Goal: Information Seeking & Learning: Check status

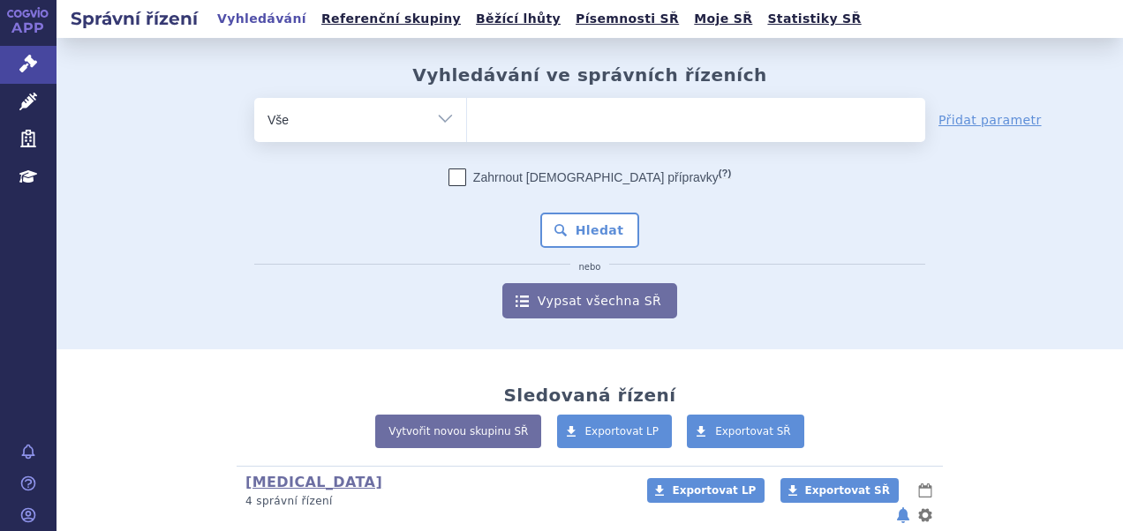
click at [487, 117] on ul at bounding box center [696, 116] width 458 height 37
click at [467, 117] on select at bounding box center [466, 119] width 1 height 44
paste input "SUKLS166659/2025"
type input "SUKLS166659/2025"
select select "SUKLS166659/2025"
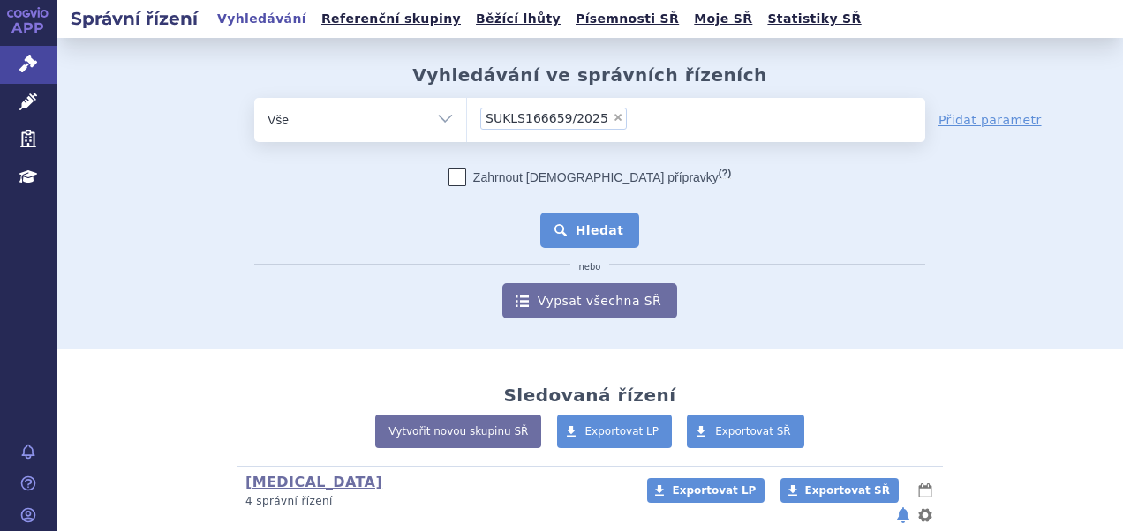
click at [569, 226] on button "Hledat" at bounding box center [590, 230] width 100 height 35
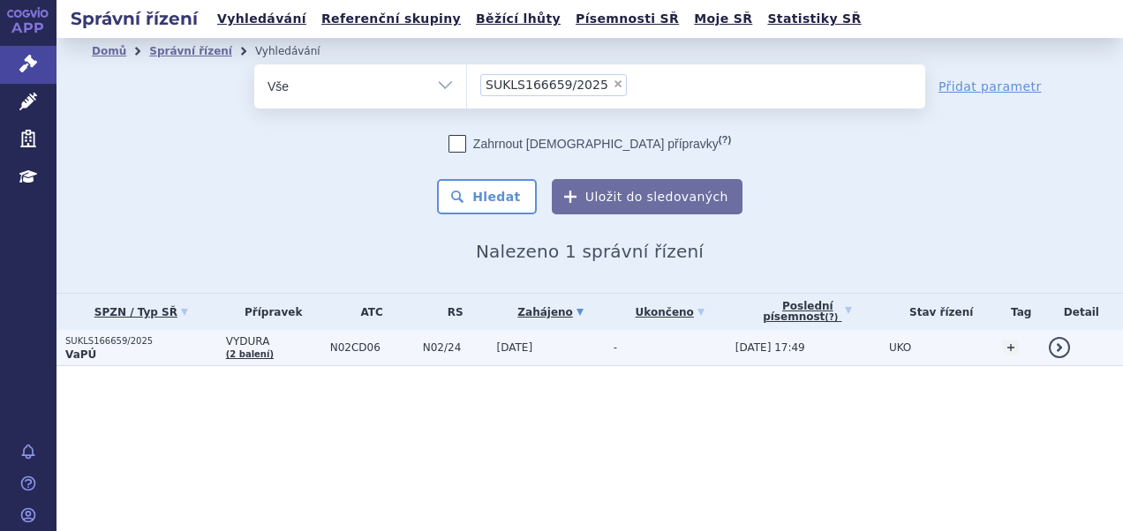
click at [108, 357] on p "VaPÚ" at bounding box center [141, 355] width 152 height 14
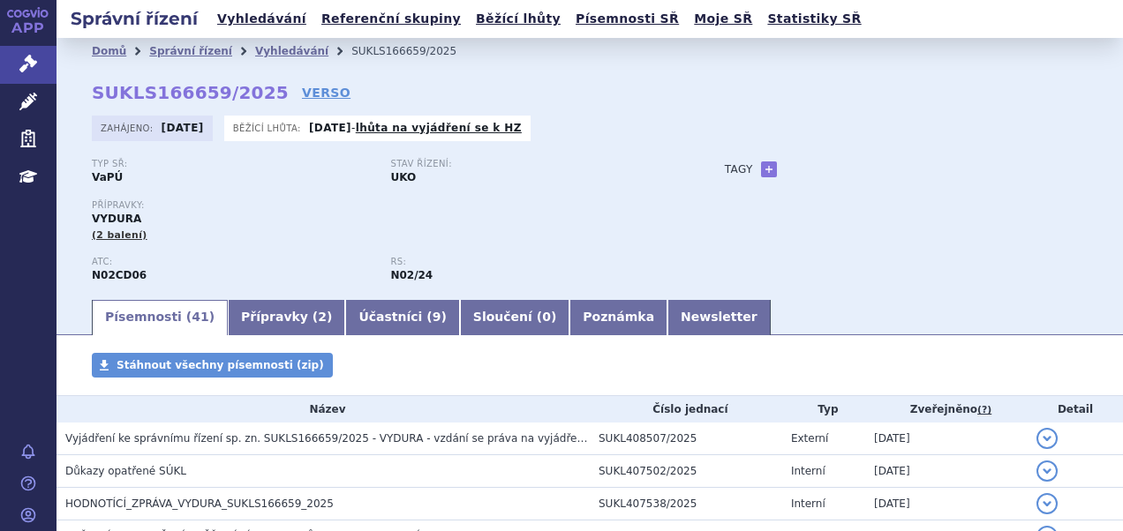
scroll to position [88, 0]
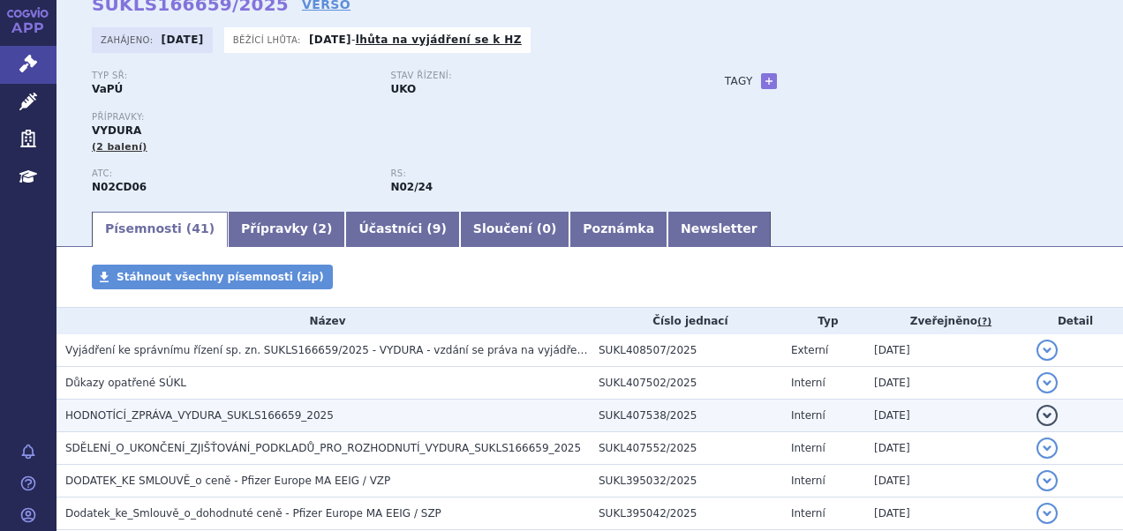
click at [194, 421] on span "HODNOTÍCÍ_ZPRÁVA_VYDURA_SUKLS166659_2025" at bounding box center [199, 416] width 268 height 12
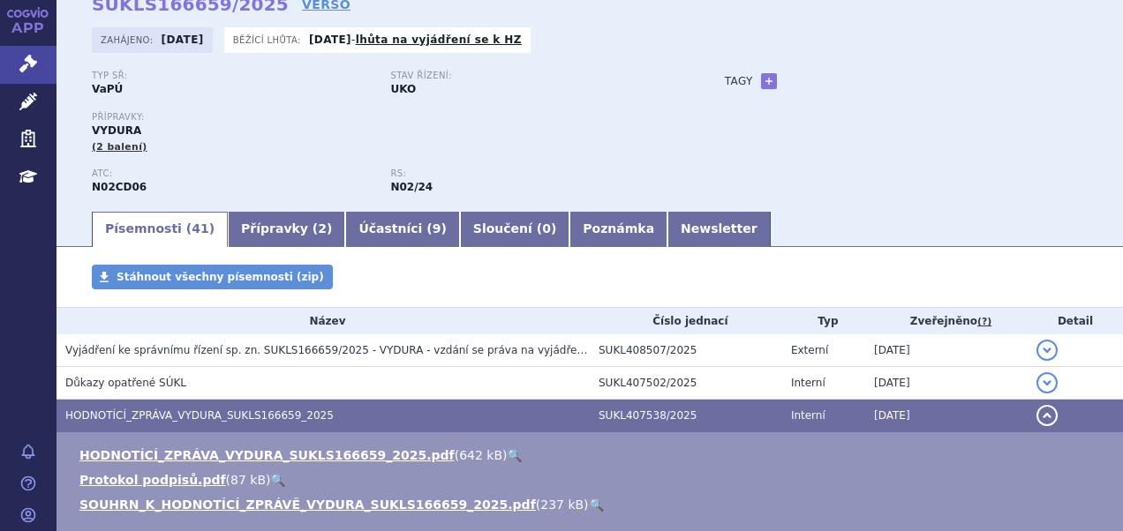
click at [507, 457] on link "🔍" at bounding box center [514, 455] width 15 height 14
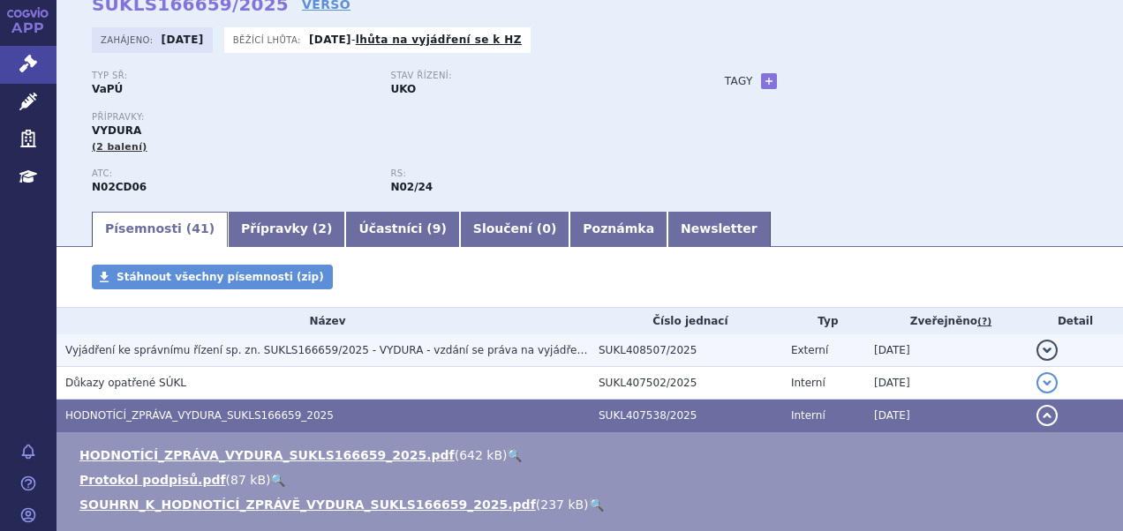
click at [234, 365] on td "Vyjádření ke správnímu řízení sp. zn. SUKLS166659/2025 - VYDURA - vzdání se prá…" at bounding box center [322, 351] width 533 height 33
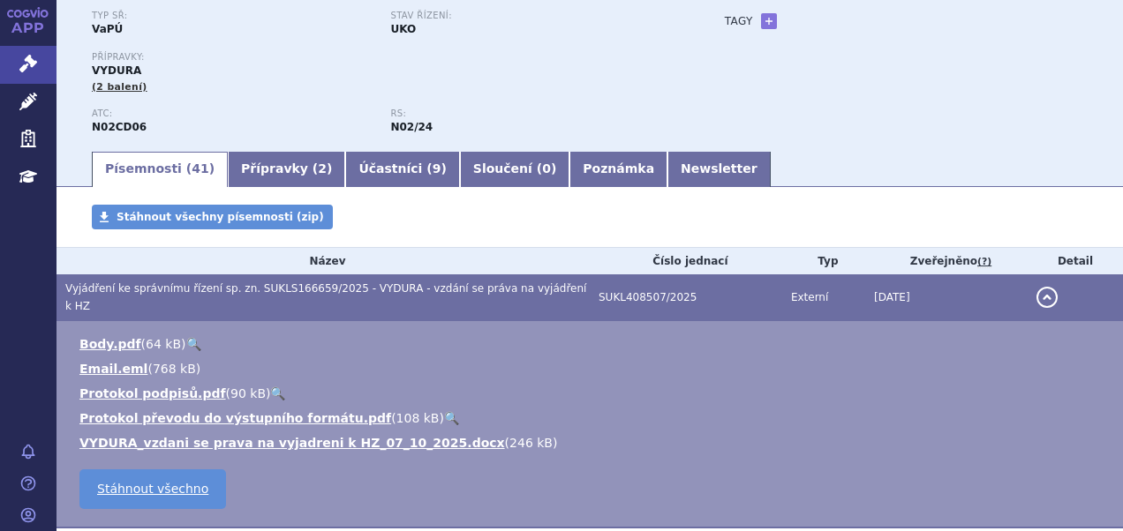
scroll to position [177, 0]
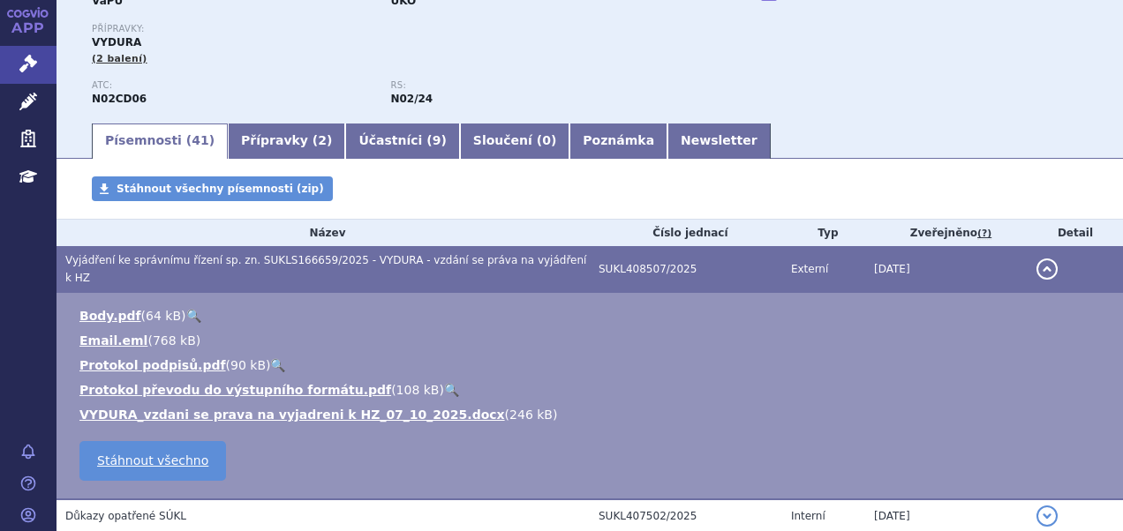
click at [186, 309] on link "🔍" at bounding box center [193, 316] width 15 height 14
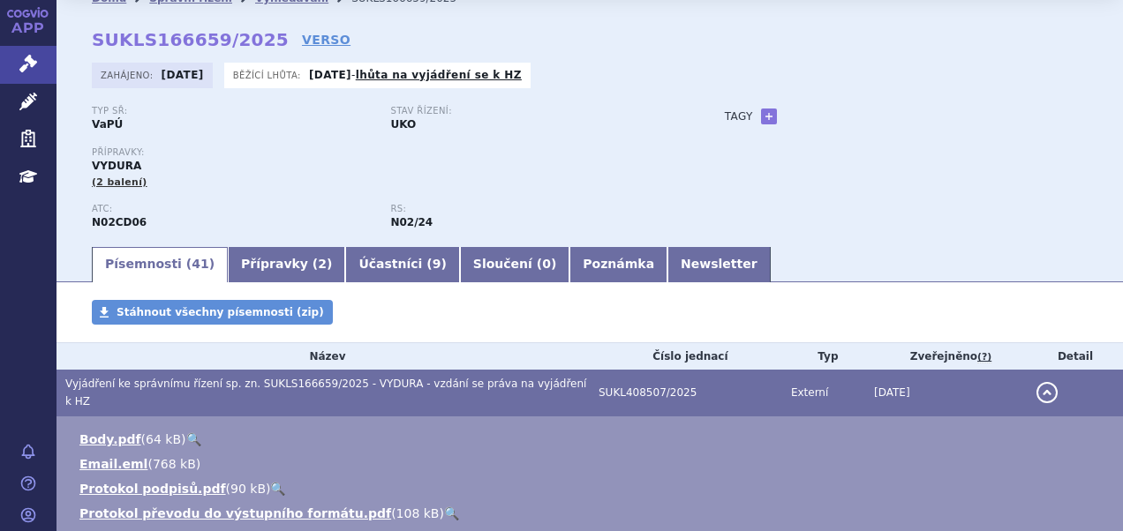
scroll to position [0, 0]
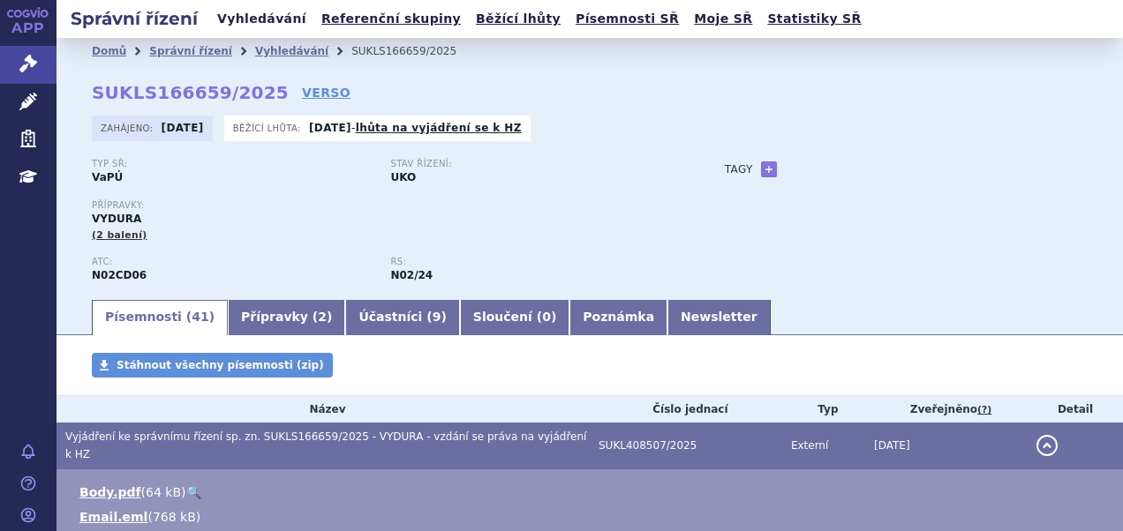
click at [253, 26] on link "Vyhledávání" at bounding box center [262, 19] width 100 height 24
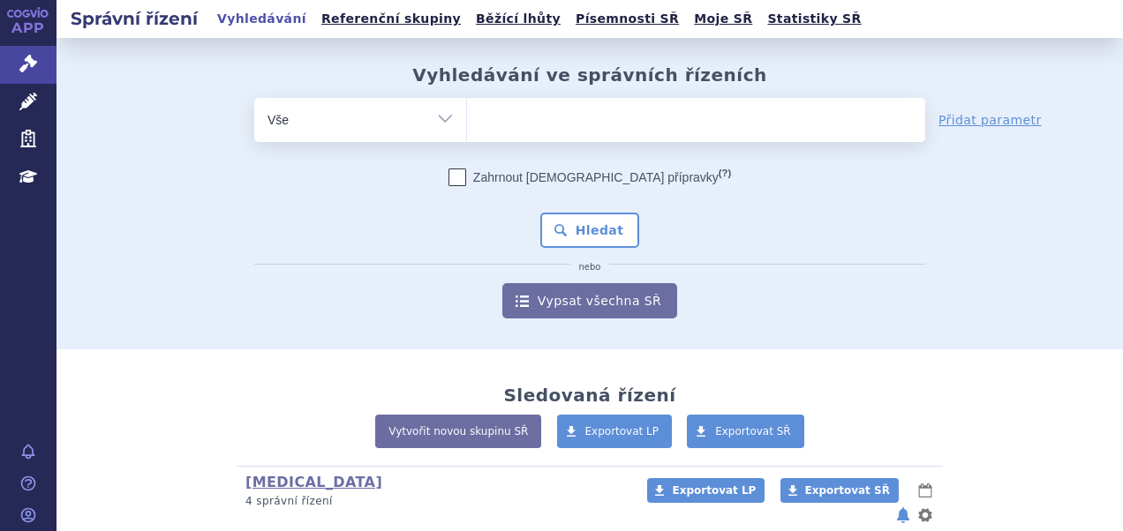
type input "SUKLS366545/2025"
select select "SUKLS366545/2025"
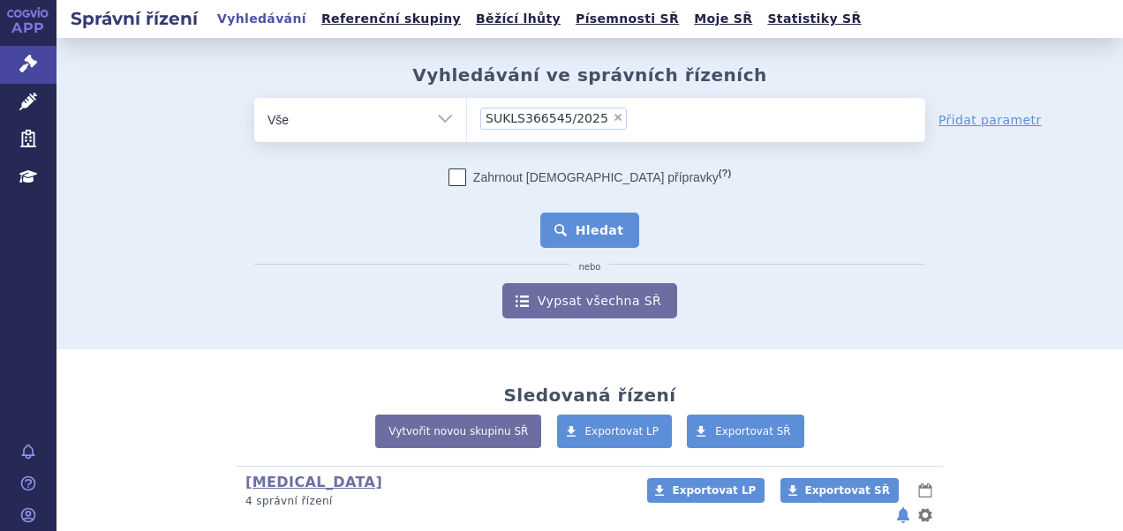
click at [572, 236] on button "Hledat" at bounding box center [590, 230] width 100 height 35
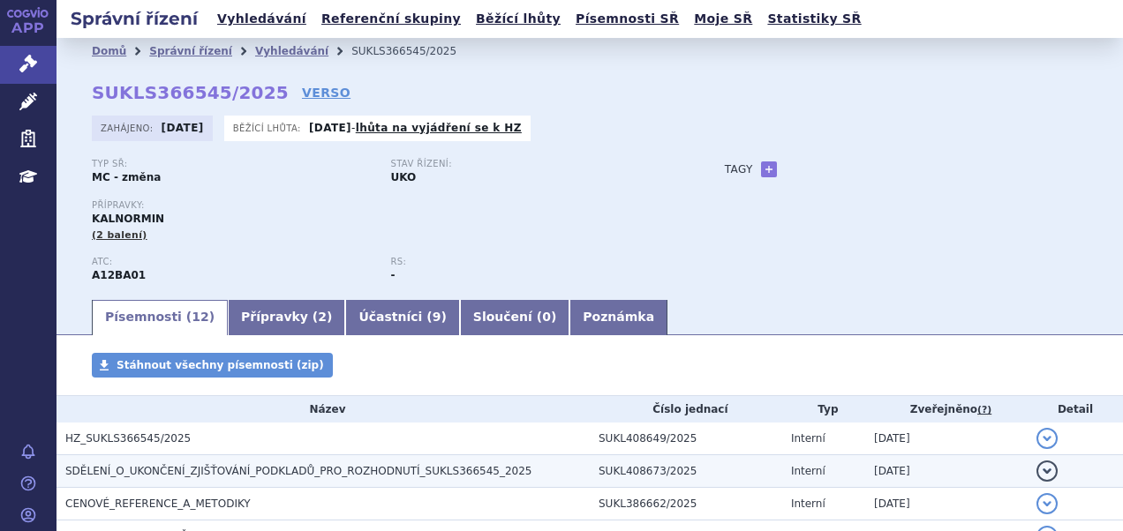
click at [159, 463] on h3 "SDĚLENÍ_O_UKONČENÍ_ZJIŠŤOVÁNÍ_PODKLADŮ_PRO_ROZHODNUTÍ_SUKLS366545_2025" at bounding box center [327, 472] width 524 height 18
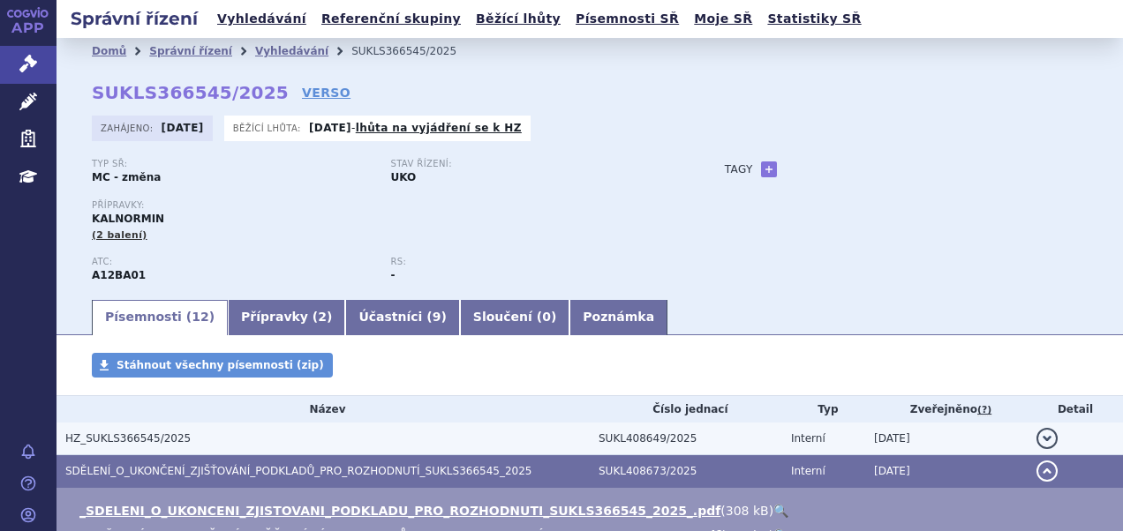
click at [154, 444] on span "HZ_SUKLS366545/2025" at bounding box center [127, 438] width 125 height 12
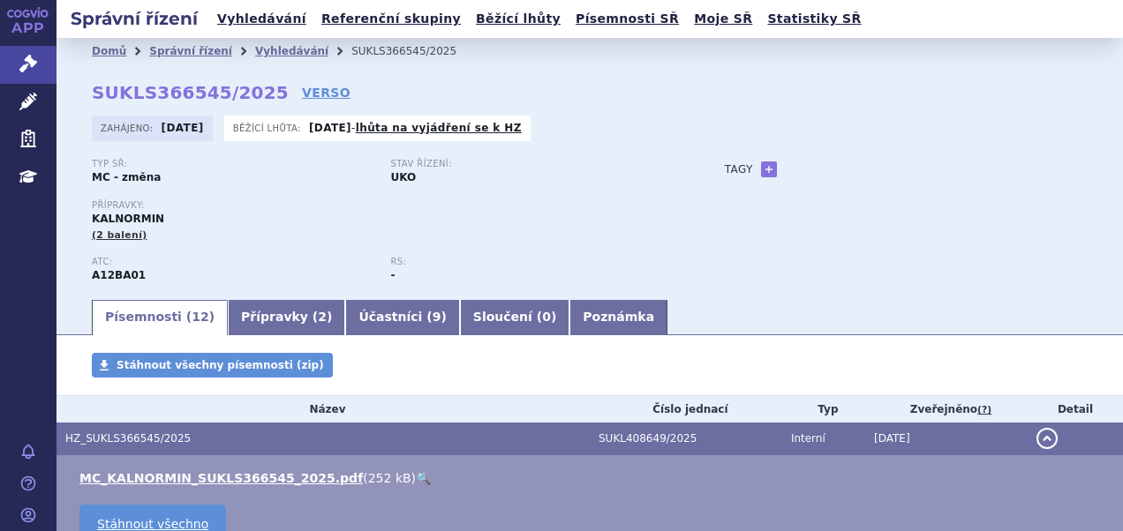
click at [416, 478] on link "🔍" at bounding box center [423, 478] width 15 height 14
click at [308, 90] on link "VERSO" at bounding box center [326, 93] width 49 height 18
